Goal: Information Seeking & Learning: Learn about a topic

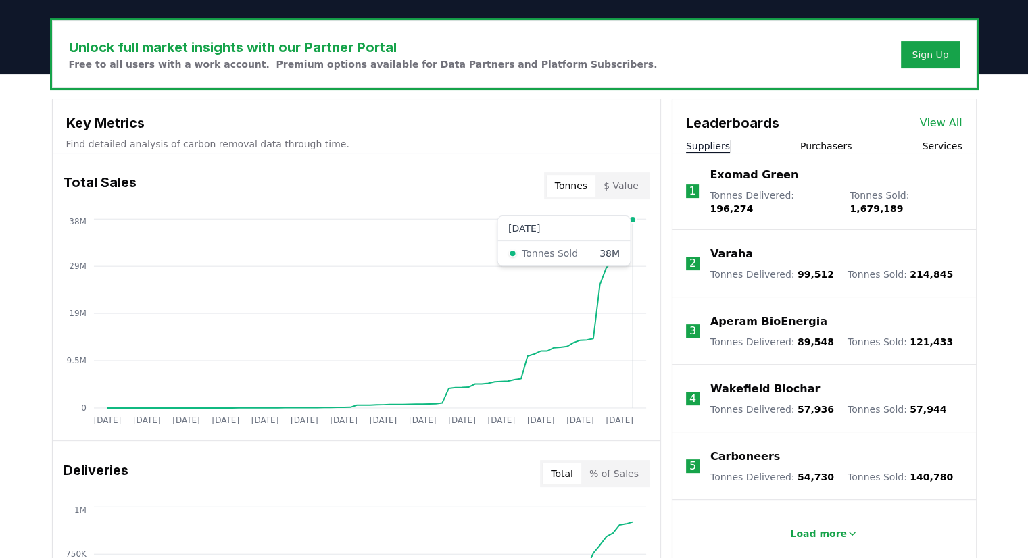
scroll to position [406, 0]
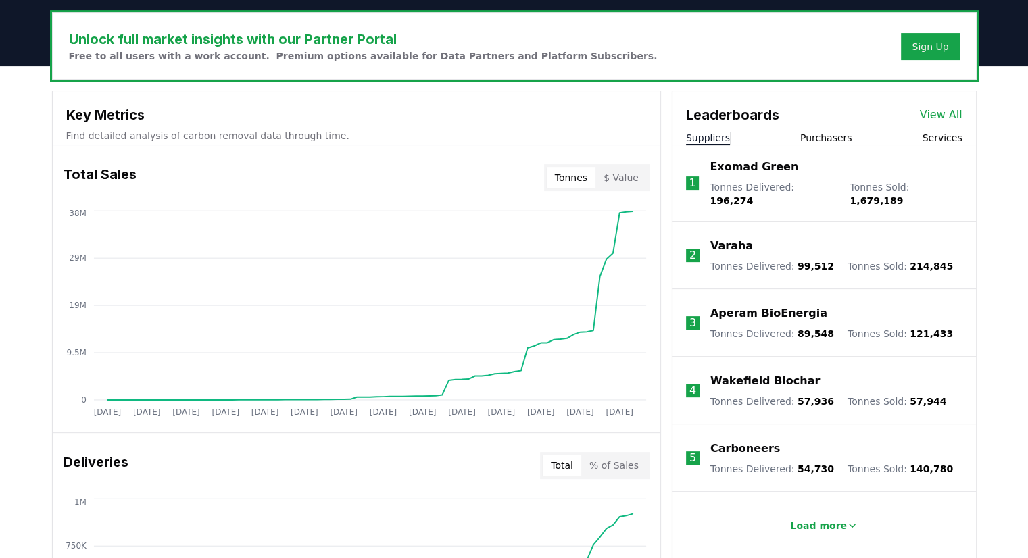
click at [631, 174] on button "$ Value" at bounding box center [621, 178] width 51 height 22
click at [550, 179] on div "Tonnes $ Value" at bounding box center [596, 177] width 105 height 27
drag, startPoint x: 577, startPoint y: 174, endPoint x: 541, endPoint y: 239, distance: 73.8
click at [577, 176] on button "Tonnes" at bounding box center [571, 178] width 49 height 22
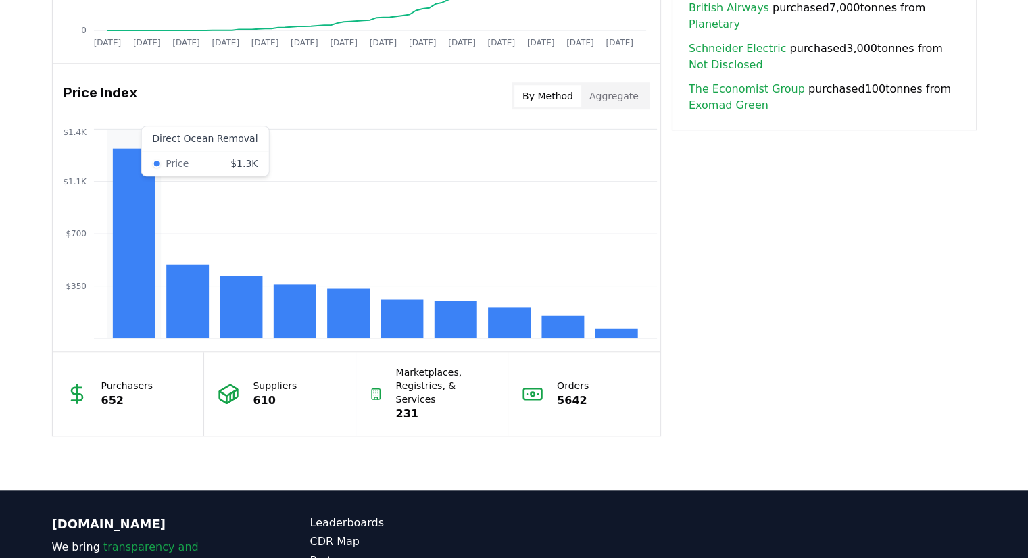
scroll to position [1062, 0]
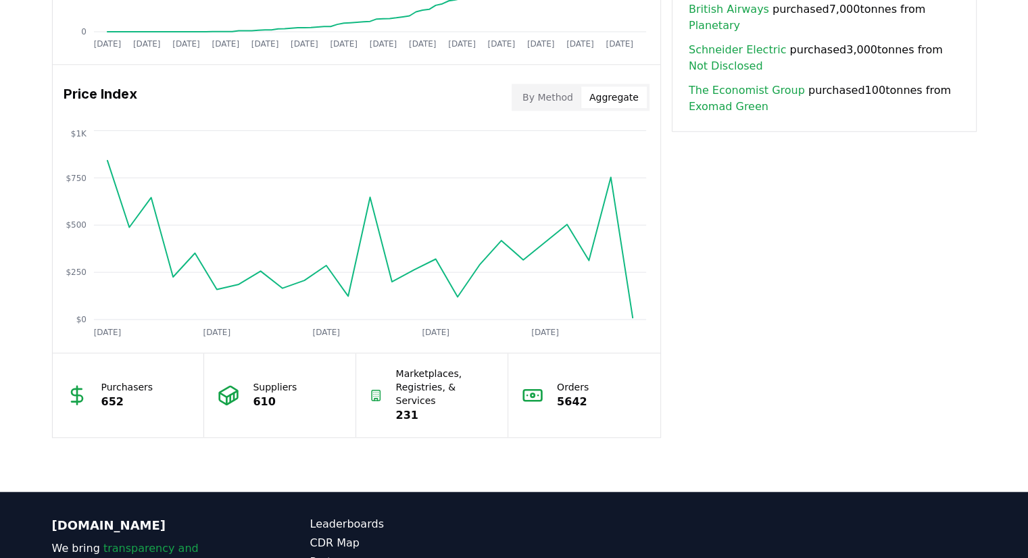
click at [607, 107] on div "By Method Aggregate" at bounding box center [581, 97] width 138 height 27
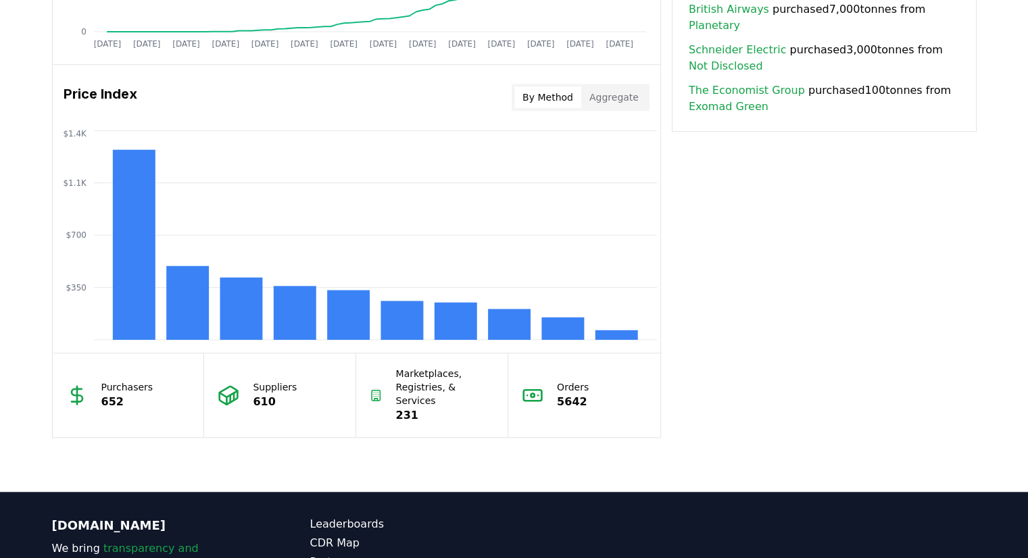
click at [532, 105] on button "By Method" at bounding box center [547, 98] width 67 height 22
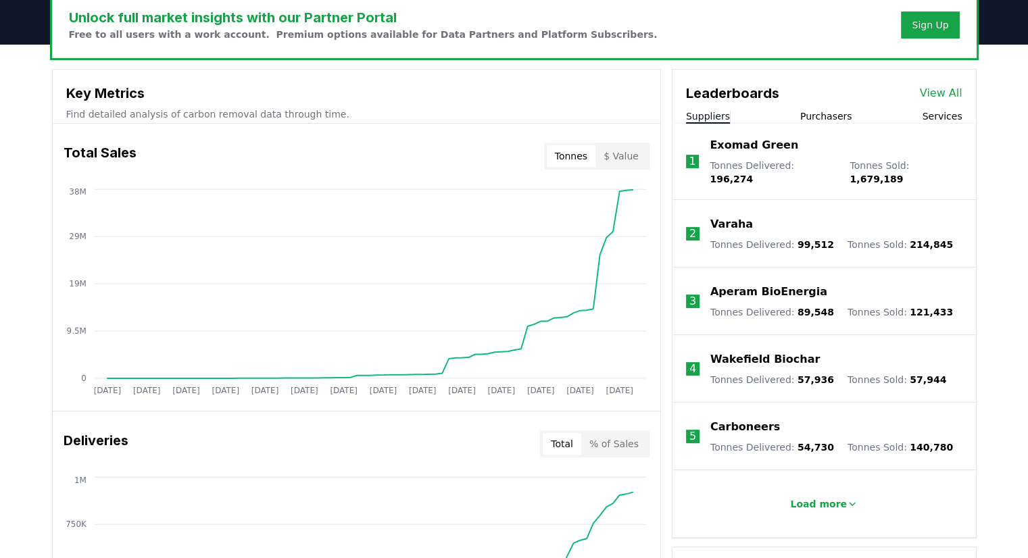
scroll to position [541, 0]
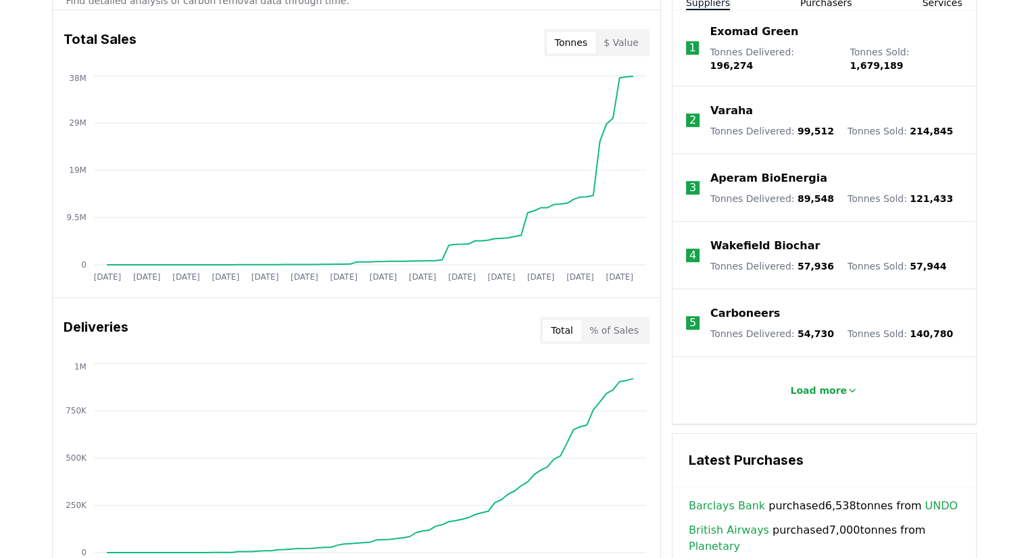
click at [600, 335] on button "% of Sales" at bounding box center [614, 331] width 66 height 22
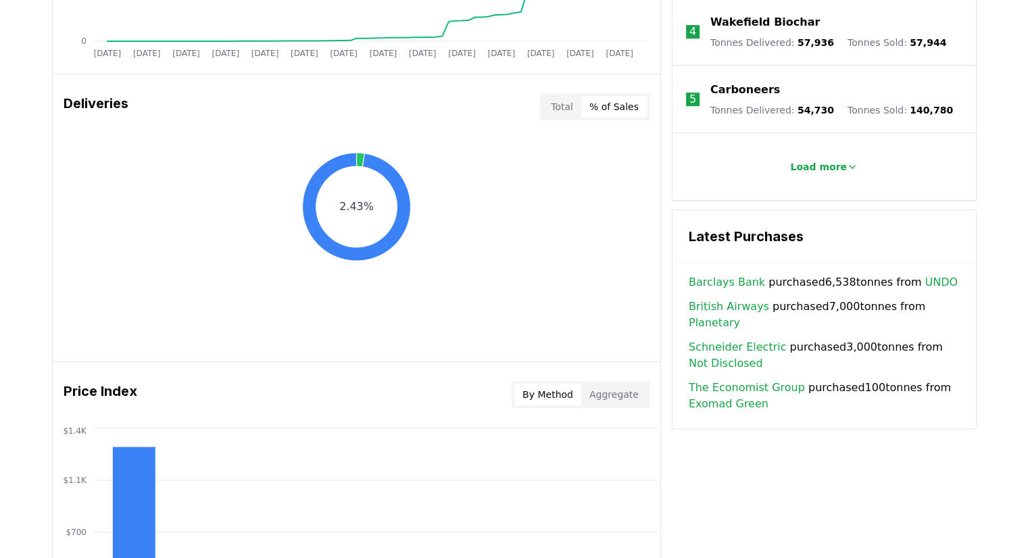
scroll to position [676, 0]
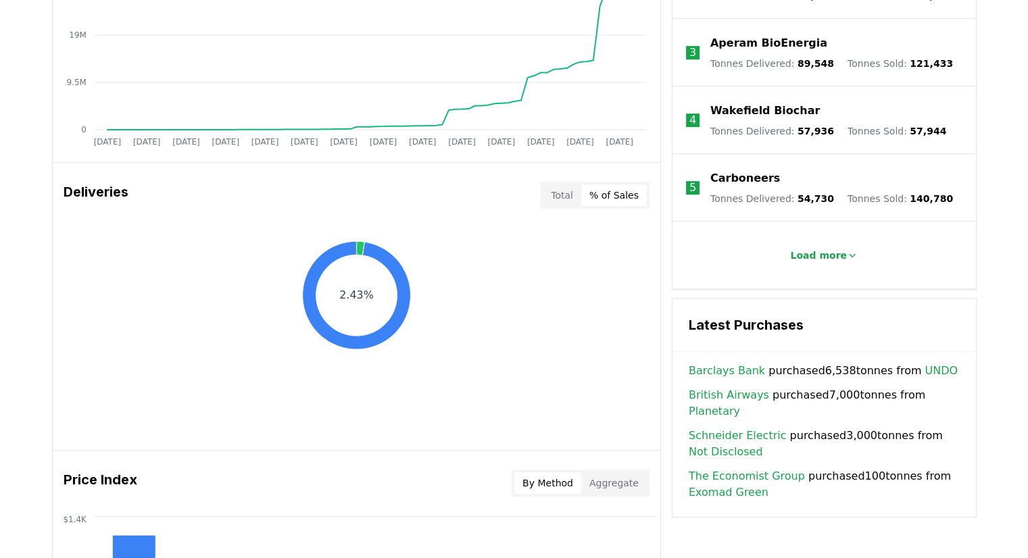
click at [556, 182] on div "Total % of Sales" at bounding box center [595, 195] width 110 height 27
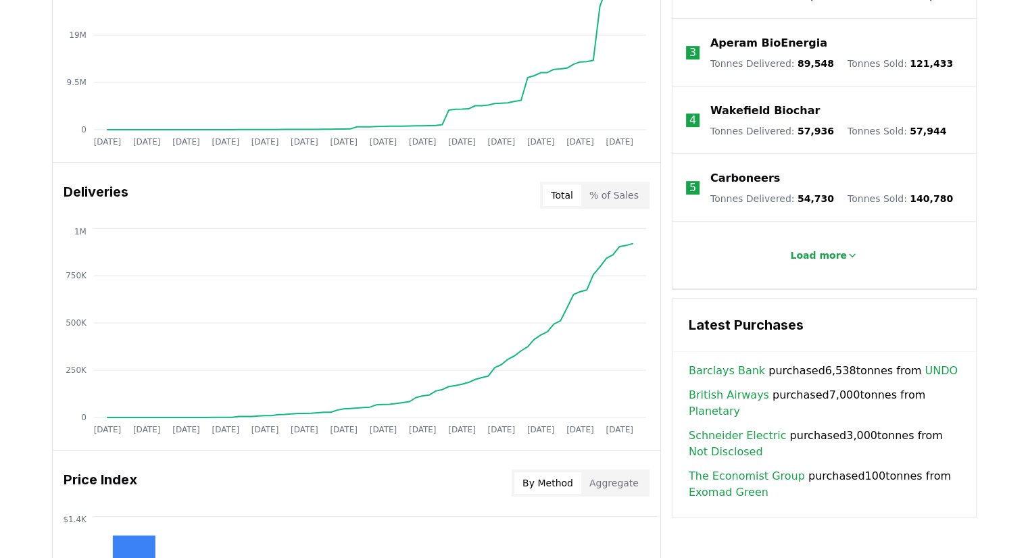
click at [556, 195] on button "Total" at bounding box center [562, 196] width 39 height 22
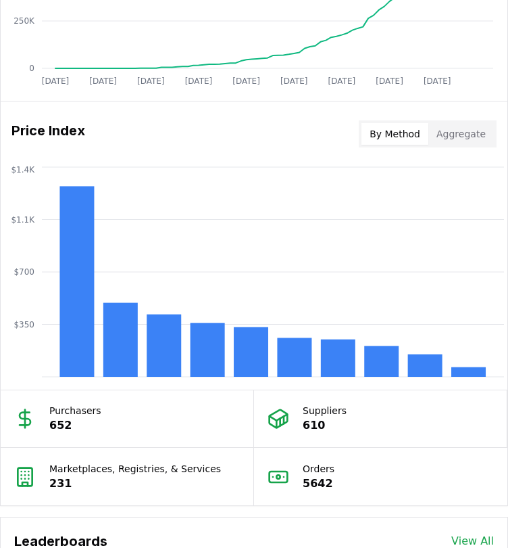
scroll to position [1400, 0]
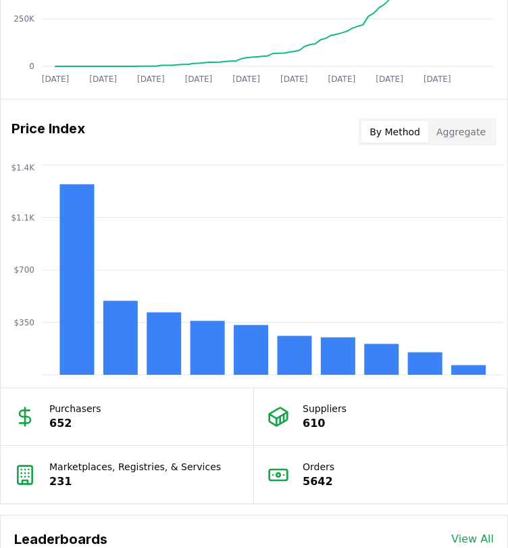
click at [220, 468] on div "Marketplaces, Registries, & Services 231" at bounding box center [128, 473] width 254 height 57
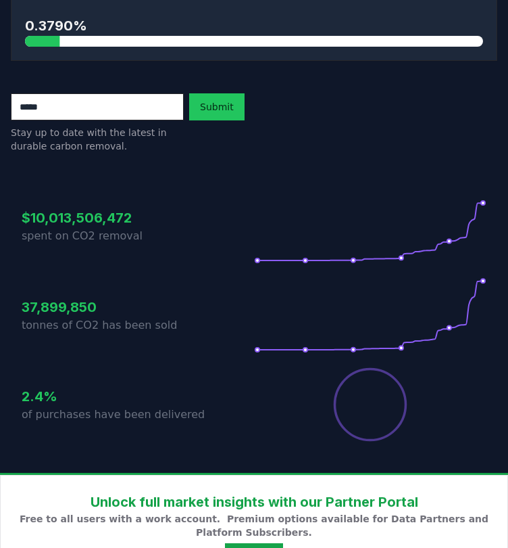
scroll to position [0, 0]
